Goal: Information Seeking & Learning: Learn about a topic

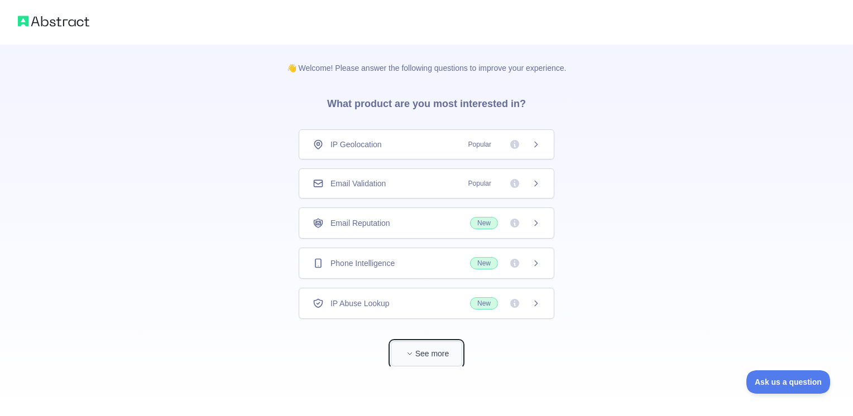
click at [407, 354] on icon "button" at bounding box center [409, 354] width 7 height 7
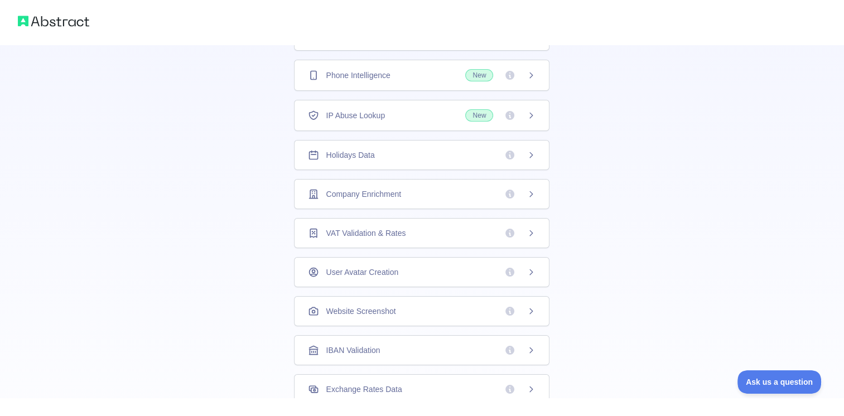
scroll to position [167, 0]
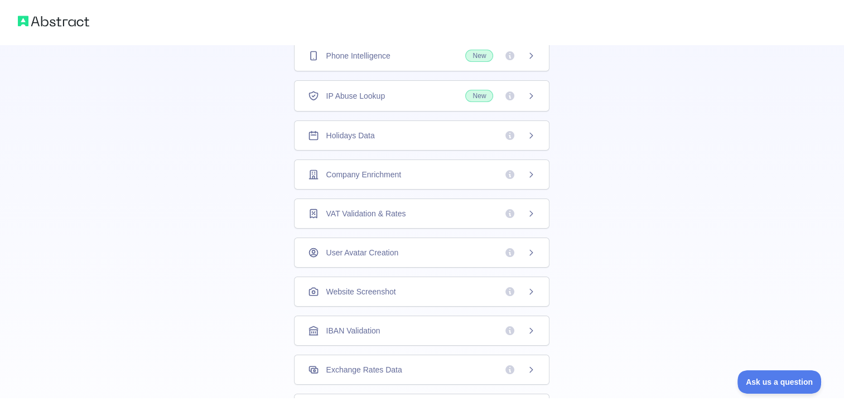
click at [529, 209] on icon at bounding box center [531, 213] width 9 height 9
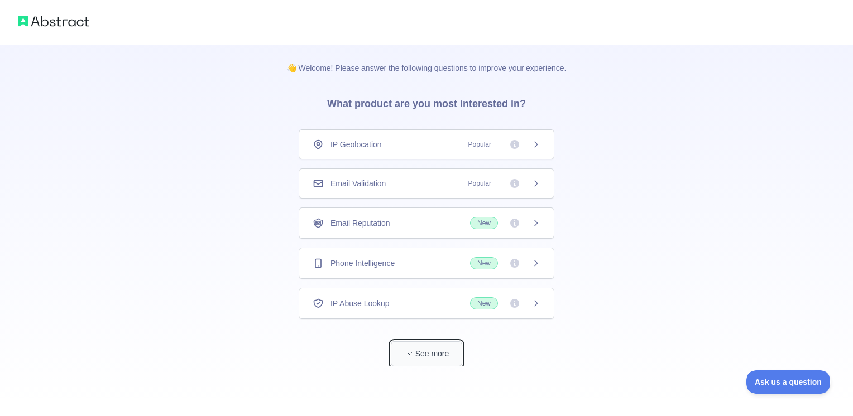
click at [421, 353] on button "See more" at bounding box center [426, 354] width 71 height 25
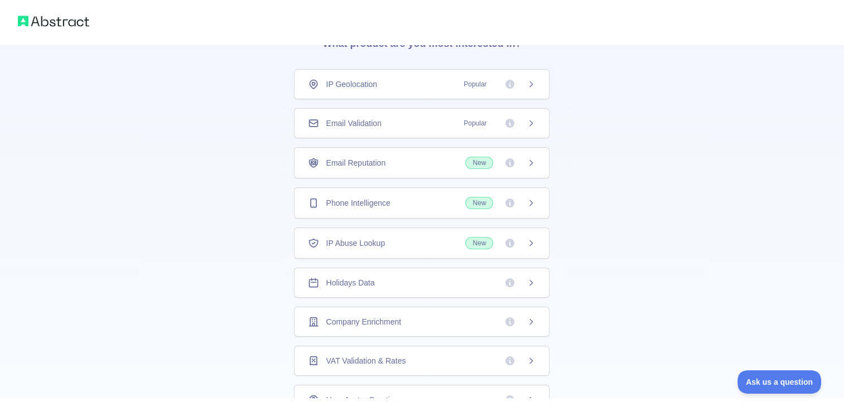
scroll to position [56, 0]
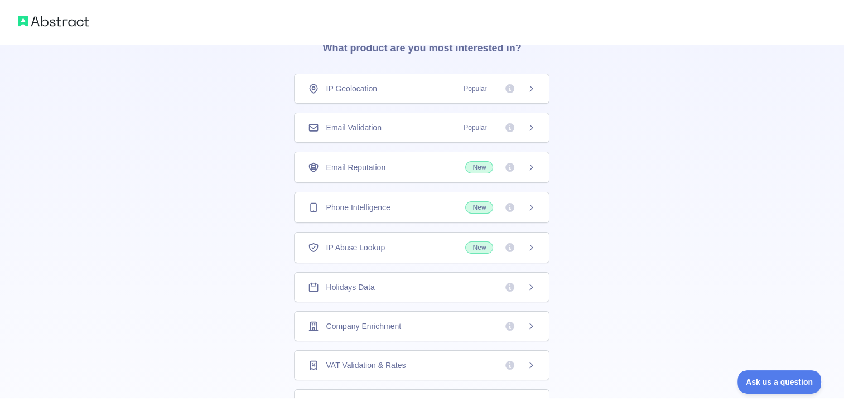
click at [529, 208] on icon at bounding box center [531, 207] width 9 height 9
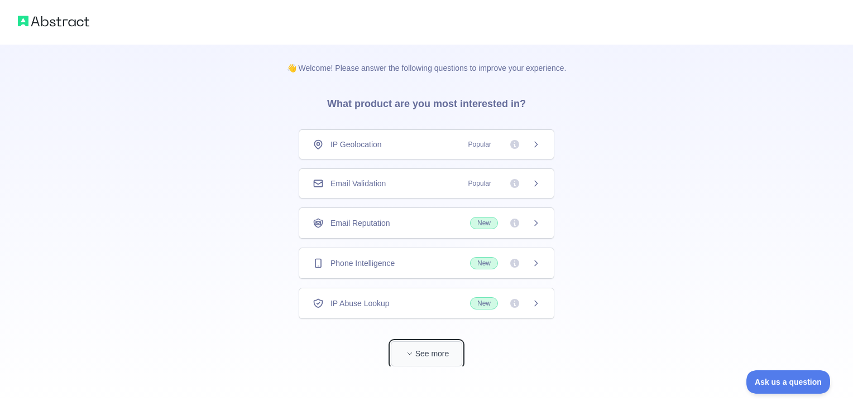
click at [413, 353] on span "button" at bounding box center [409, 353] width 11 height 11
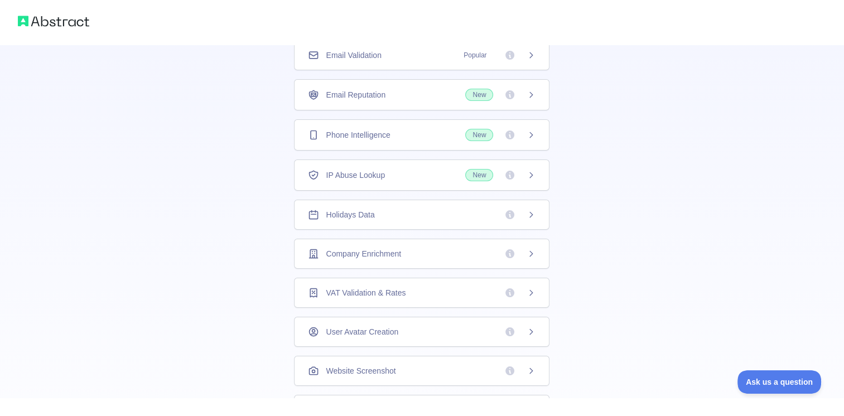
scroll to position [126, 0]
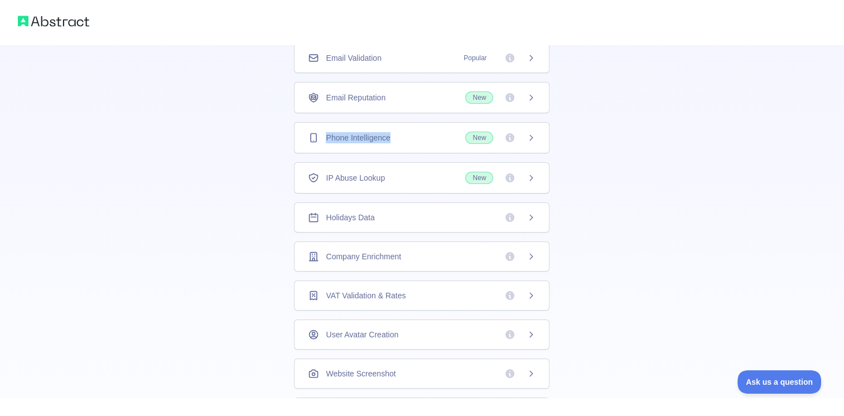
drag, startPoint x: 394, startPoint y: 138, endPoint x: 317, endPoint y: 142, distance: 77.1
click at [317, 142] on div "Phone Intelligence New" at bounding box center [422, 137] width 256 height 31
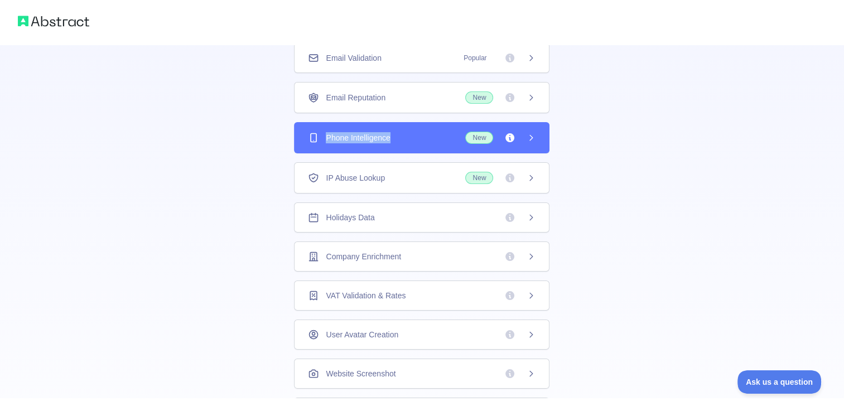
copy span "Phone Intelligence"
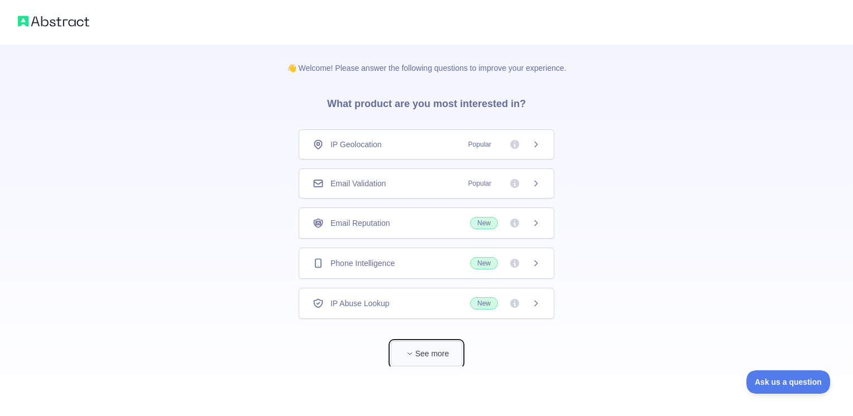
click at [441, 356] on button "See more" at bounding box center [426, 354] width 71 height 25
